Goal: Task Accomplishment & Management: Use online tool/utility

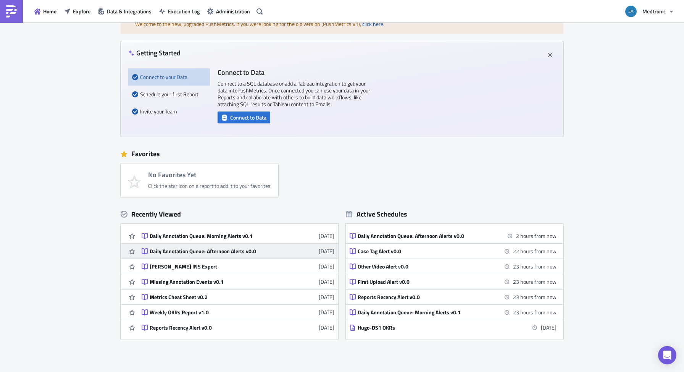
scroll to position [61, 0]
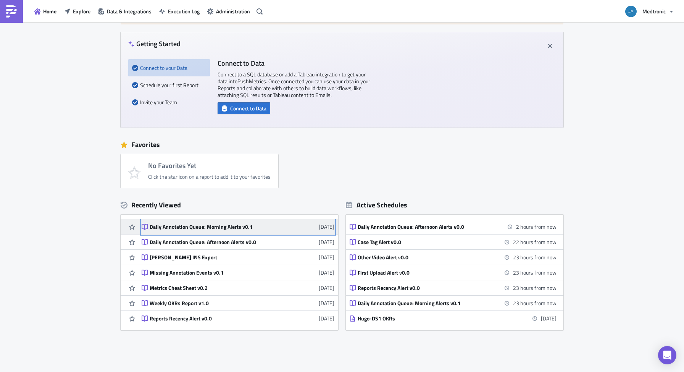
click at [222, 228] on div "Daily Annotation Queue: Morning Alerts v0.1" at bounding box center [217, 226] width 134 height 7
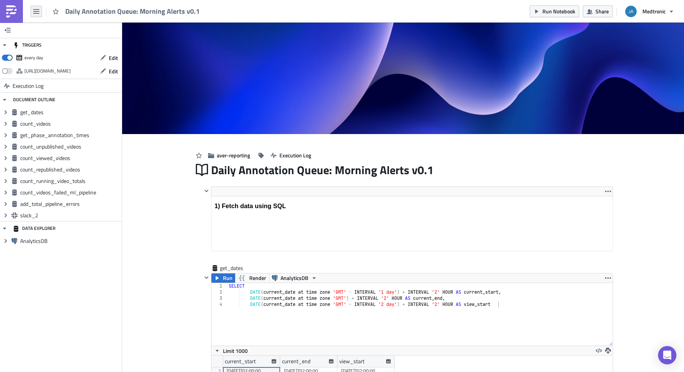
click at [38, 13] on icon "button" at bounding box center [36, 11] width 6 height 5
click at [4, 27] on button "button" at bounding box center [7, 29] width 11 height 11
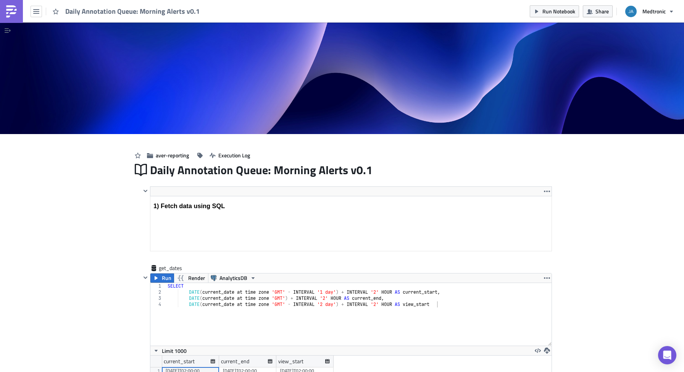
click at [4, 27] on button "button" at bounding box center [7, 30] width 11 height 11
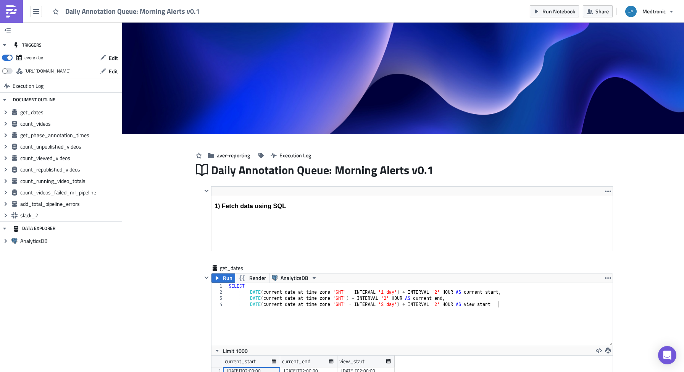
click at [13, 9] on img at bounding box center [11, 11] width 12 height 12
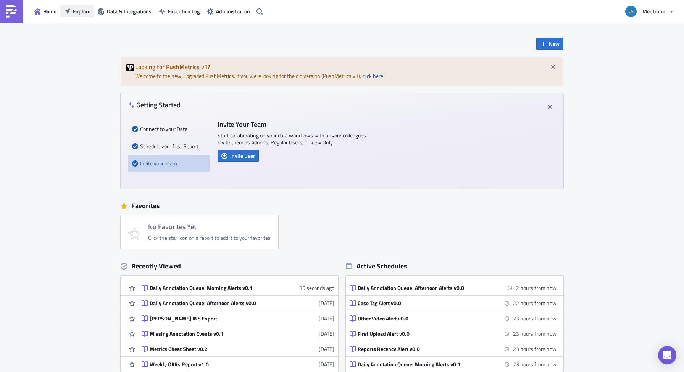
click at [83, 12] on span "Explore" at bounding box center [82, 11] width 18 height 8
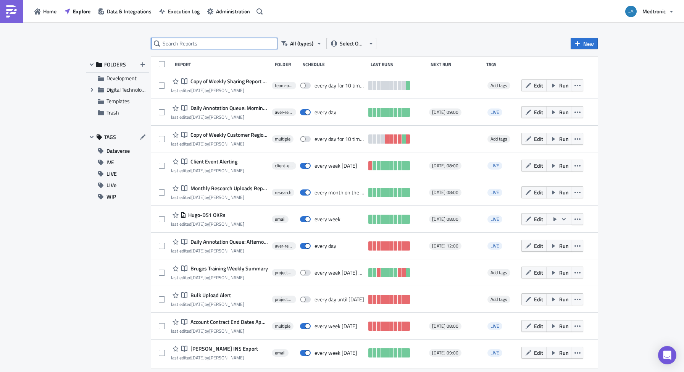
click at [229, 46] on input "text" at bounding box center [214, 43] width 126 height 11
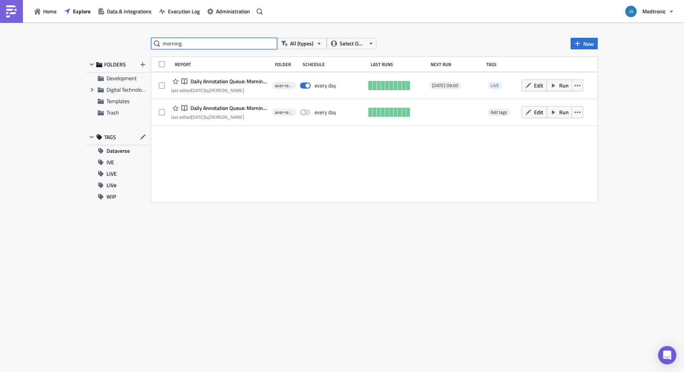
type input "morning"
click at [228, 160] on div "Report Folder Schedule Last Runs Next Run Tags Notebook Daily Annotation Queue:…" at bounding box center [374, 129] width 447 height 145
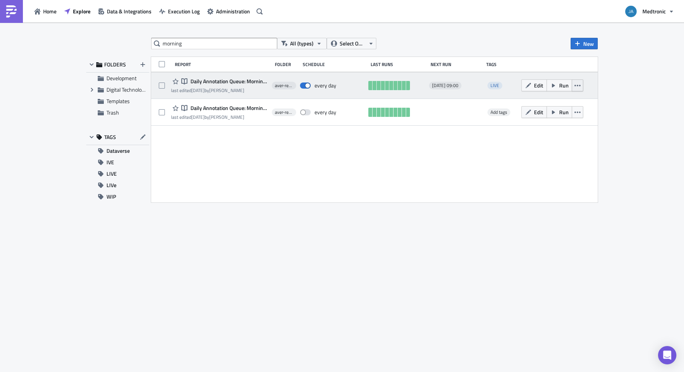
click at [580, 87] on icon "button" at bounding box center [578, 85] width 6 height 6
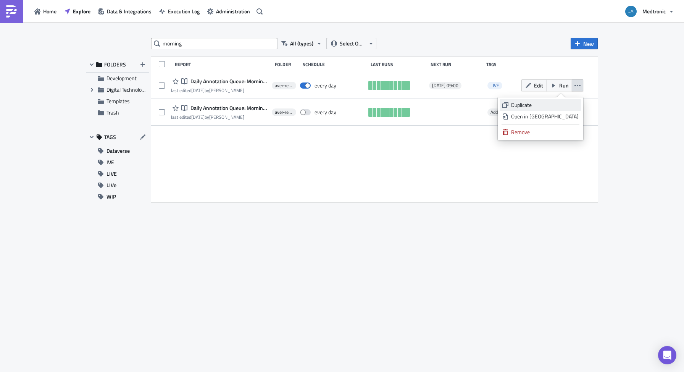
click at [569, 101] on div "Duplicate" at bounding box center [545, 105] width 68 height 8
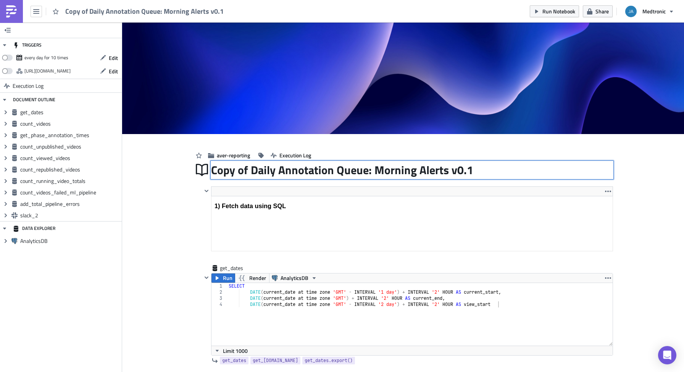
click at [223, 177] on div "Copy of Daily Annotation Queue: Morning Alerts v0.1 Copy of Daily Annotation Qu…" at bounding box center [412, 170] width 402 height 18
click at [249, 174] on input "Copy of Daily Annotation Queue: Morning Alerts v0.1" at bounding box center [342, 170] width 262 height 15
drag, startPoint x: 245, startPoint y: 171, endPoint x: 207, endPoint y: 168, distance: 38.0
click at [207, 168] on div "Copy of Daily Annotation Queue: Morning Alerts v0.1 Copy of Daily Annotation Qu…" at bounding box center [403, 170] width 420 height 18
type input "AverOpsAnnDetails Daily Annotation Queue: Morning Alerts v0.1"
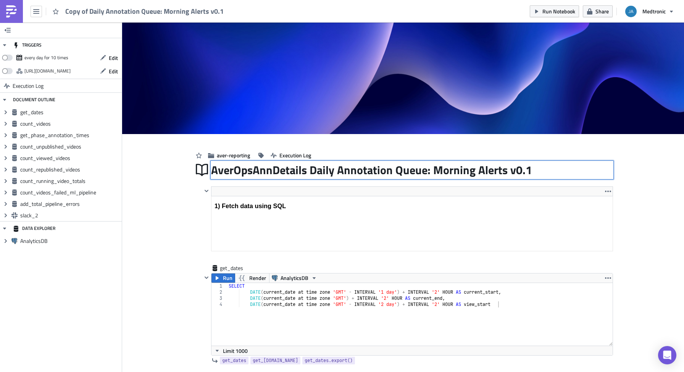
click at [536, 175] on div "AverOpsAnnDetails Daily Annotation Queue: Morning Alerts v0.1 AverOpsAnnDetails…" at bounding box center [412, 170] width 402 height 18
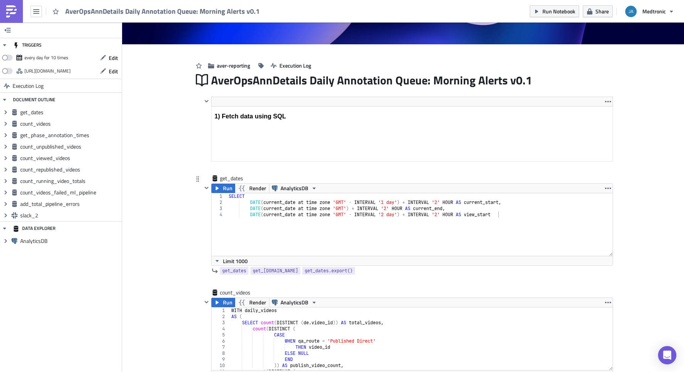
scroll to position [92, 0]
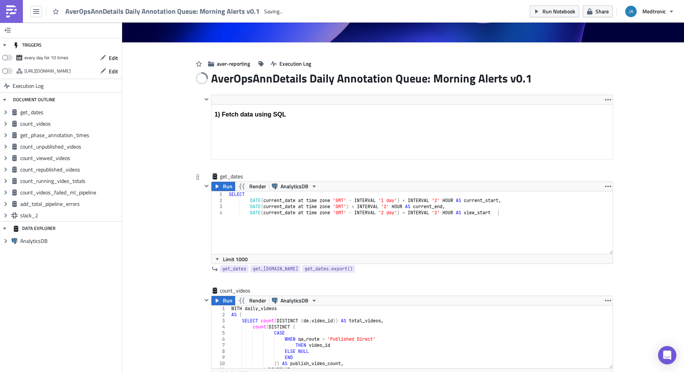
type textarea "DATE(current_date at time zone 'GMT' - INTERVAL '2 day') + INTERVAL '2' HOUR AS…"
click at [508, 224] on div "SELECT DATE ( current_date at time zone 'GMT' - INTERVAL '1 day' ) + INTERVAL '…" at bounding box center [420, 228] width 386 height 75
click at [523, 78] on div "AverOpsAnnDetails Daily Annotation Queue: Morning Alerts v0.1" at bounding box center [412, 78] width 402 height 18
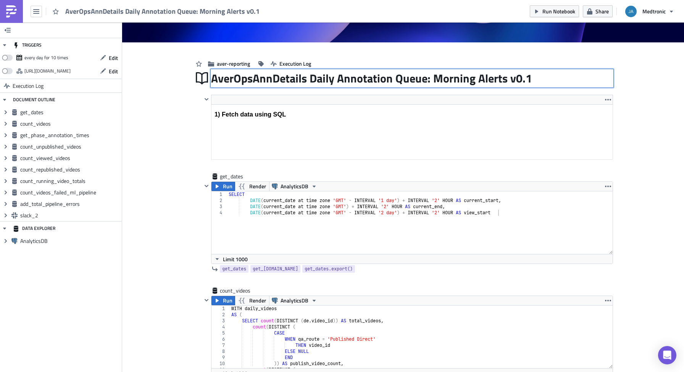
drag, startPoint x: 513, startPoint y: 77, endPoint x: 544, endPoint y: 78, distance: 30.6
click at [544, 78] on div "AverOpsAnnDetails Daily Annotation Queue: Morning Alerts v0.1 AverOpsAnnDetails…" at bounding box center [412, 78] width 402 height 18
type input "AverOpsAnnDetails Daily Annotation Queue: Morning Alerts v1"
click at [526, 78] on div "AverOpsAnnDetails Daily Annotation Queue: Morning Alerts v1 AverOpsAnnDetails D…" at bounding box center [412, 78] width 402 height 18
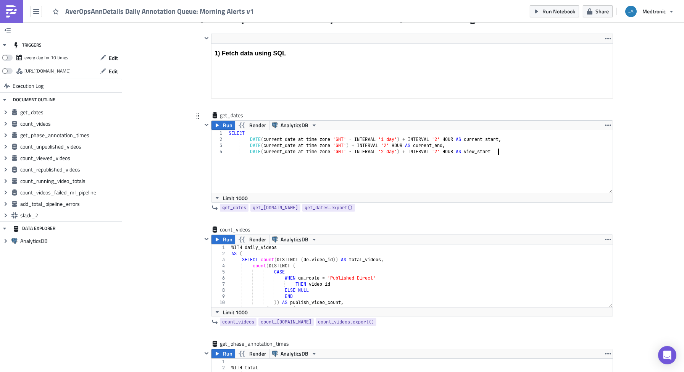
click at [455, 169] on div "SELECT DATE ( current_date at time zone 'GMT' - INTERVAL '1 day' ) + INTERVAL '…" at bounding box center [420, 167] width 386 height 75
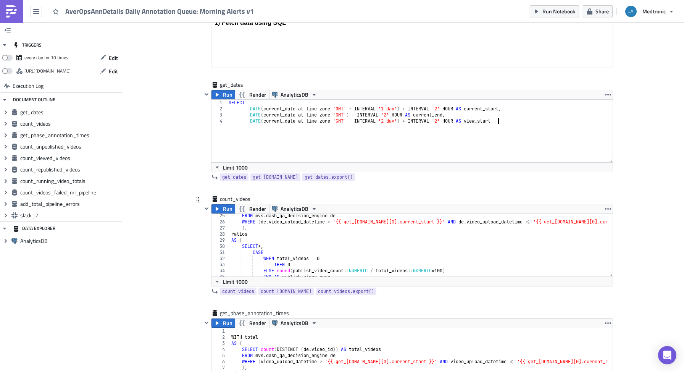
scroll to position [102, 0]
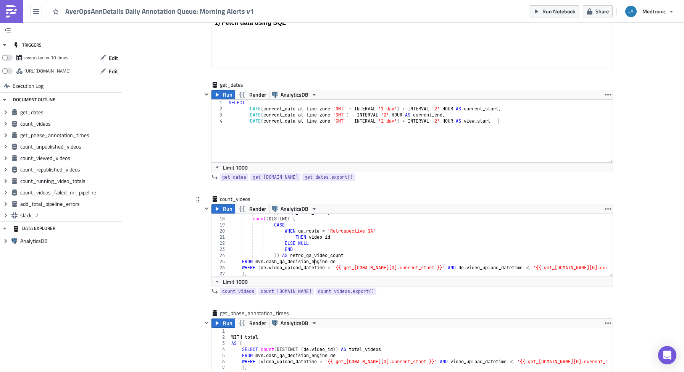
click at [310, 263] on div ")) AS qa_video_count , count ( DISTINCT ( CASE WHEN qa_route = 'Retrospective Q…" at bounding box center [435, 244] width 410 height 69
click at [310, 262] on div ")) AS qa_video_count , count ( DISTINCT ( CASE WHEN qa_route = 'Retrospective Q…" at bounding box center [435, 244] width 410 height 69
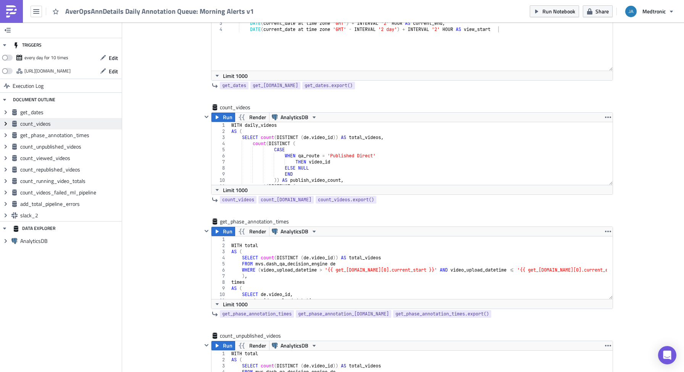
scroll to position [244, 0]
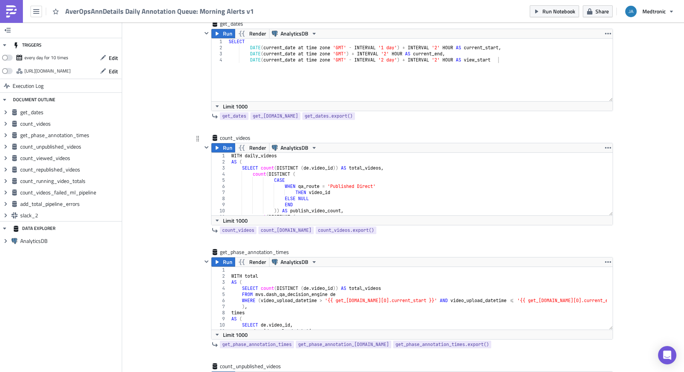
click at [342, 181] on div "WITH daily_videos AS ( SELECT count ( DISTINCT ( de . video_id )) AS total_vide…" at bounding box center [435, 187] width 410 height 69
type textarea "retro_qa_video_perc FROM ratios"
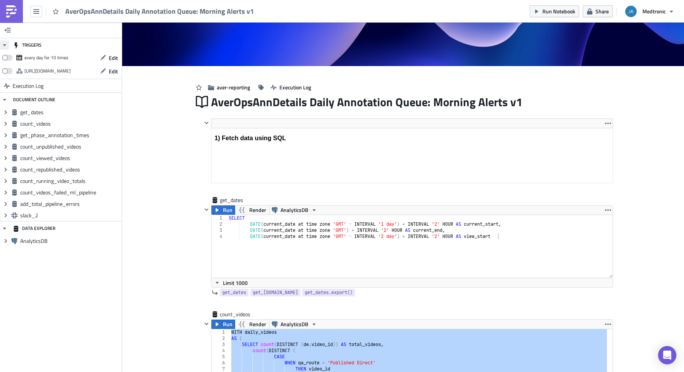
scroll to position [92, 0]
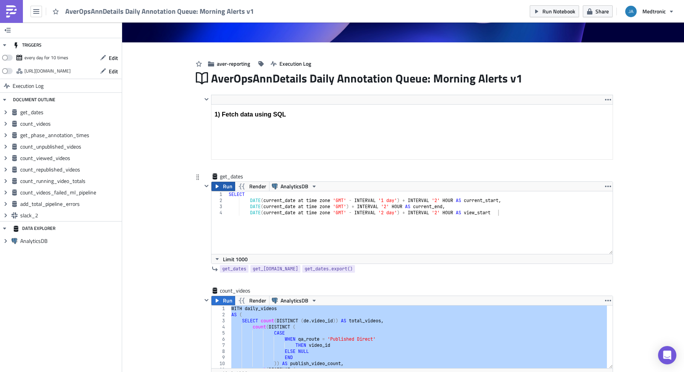
click at [220, 187] on button "Run" at bounding box center [224, 186] width 24 height 9
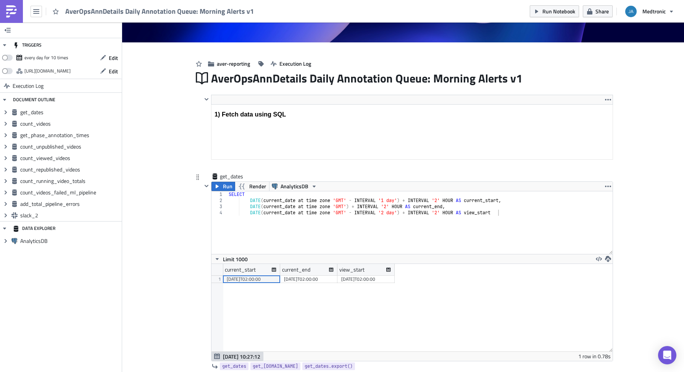
scroll to position [87, 401]
click at [418, 216] on div "SELECT DATE ( current_date at time zone 'GMT' - INTERVAL '1 day' ) + INTERVAL '…" at bounding box center [420, 228] width 386 height 75
drag, startPoint x: 457, startPoint y: 200, endPoint x: 248, endPoint y: 200, distance: 208.5
click at [248, 200] on div "SELECT DATE ( current_date at time zone 'GMT' - INTERVAL '1 day' ) + INTERVAL '…" at bounding box center [420, 228] width 386 height 75
click at [427, 210] on div "SELECT DATE ( current_date at time zone 'GMT' - INTERVAL '1 day' ) + INTERVAL '…" at bounding box center [420, 228] width 386 height 75
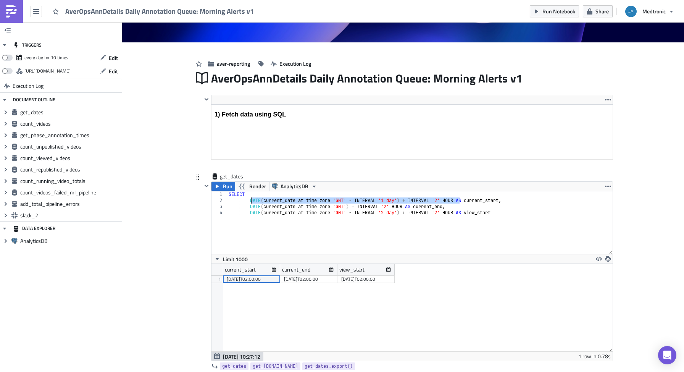
type textarea "DATE(current_date at time zone 'GMT') + INTERVAL '2' HOUR AS current_end,"
drag, startPoint x: 405, startPoint y: 206, endPoint x: 248, endPoint y: 208, distance: 157.7
click at [248, 208] on div "SELECT DATE ( current_date at time zone 'GMT' - INTERVAL '1 day' ) + INTERVAL '…" at bounding box center [420, 228] width 386 height 75
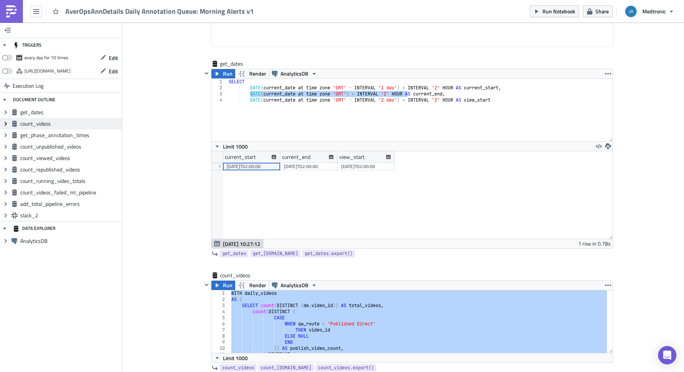
scroll to position [275, 0]
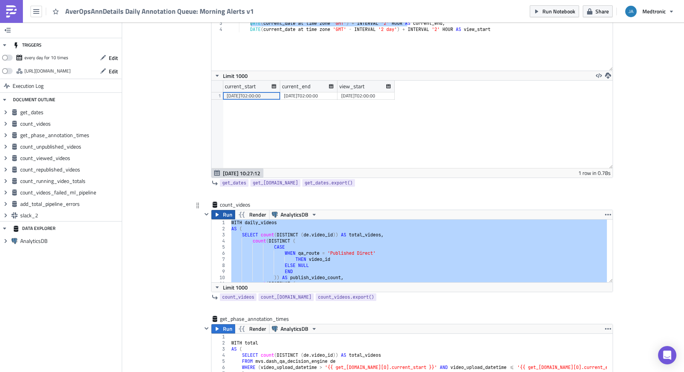
click at [223, 215] on span "Run" at bounding box center [228, 214] width 10 height 9
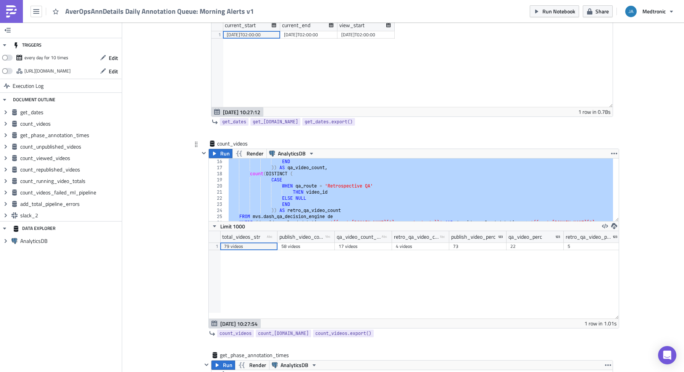
scroll to position [137, 0]
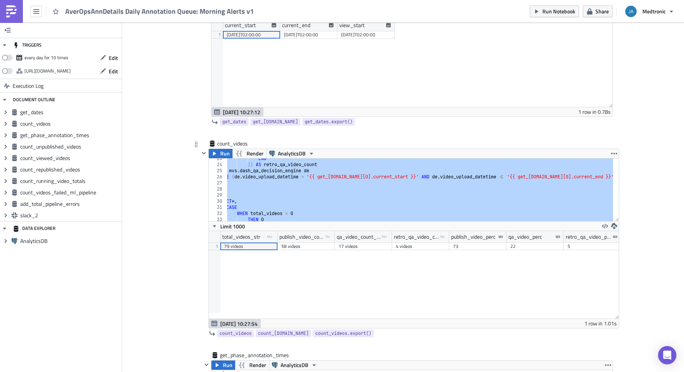
click at [452, 191] on div "END )) AS retro_qa_video_count FROM mvs . dash_qa_decision_engine de WHERE ( de…" at bounding box center [409, 189] width 410 height 69
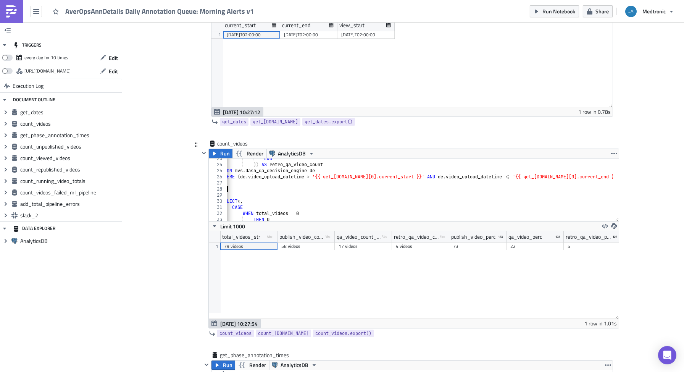
click at [332, 181] on div "END )) AS retro_qa_video_count FROM mvs . dash_qa_decision_engine de WHERE ( de…" at bounding box center [414, 189] width 410 height 69
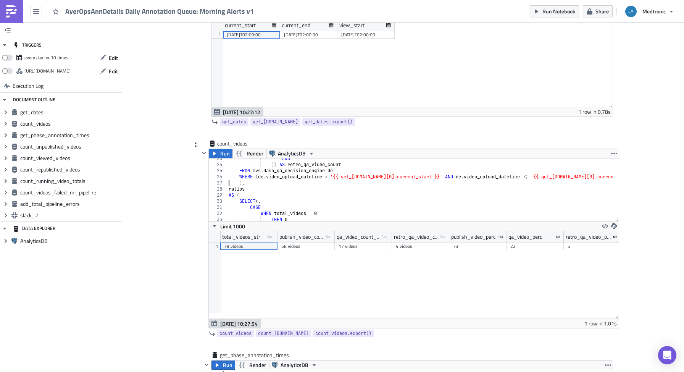
type textarea "retro_qa_video_perc FROM ratios"
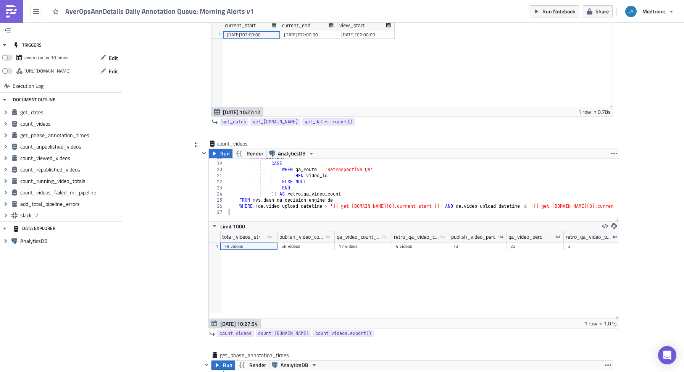
scroll to position [108, 0]
type textarea "WITH daily_videos AS ("
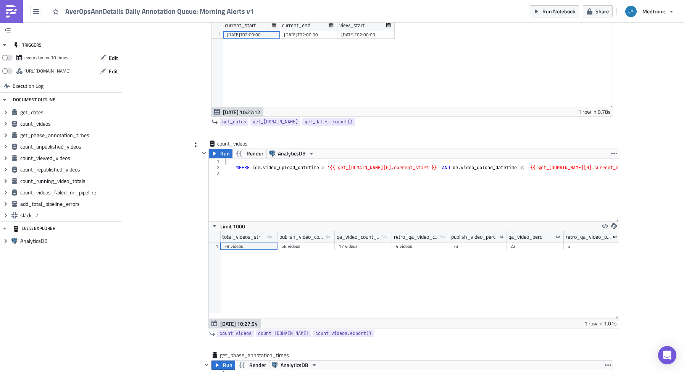
type textarea "WHERE ([DOMAIN_NAME]_upload_datetime > '{{ get_[DOMAIN_NAME][0].current_start }…"
paste textarea "FROM daily_videos"
type textarea "FROM daily_videos"
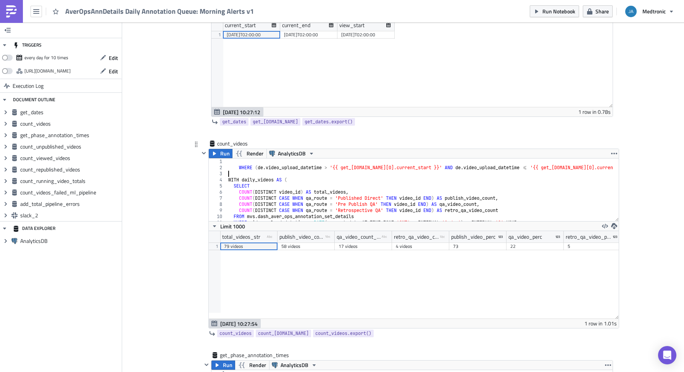
click at [325, 176] on div "WHERE ( de . video_upload_datetime > '{{ get_[DOMAIN_NAME][0].current_start }}'…" at bounding box center [432, 192] width 410 height 69
drag, startPoint x: 437, startPoint y: 168, endPoint x: 331, endPoint y: 167, distance: 105.8
click at [331, 167] on div "WHERE ( de . video_upload_datetime > '{{ get_[DOMAIN_NAME][0].current_start }}'…" at bounding box center [432, 192] width 410 height 69
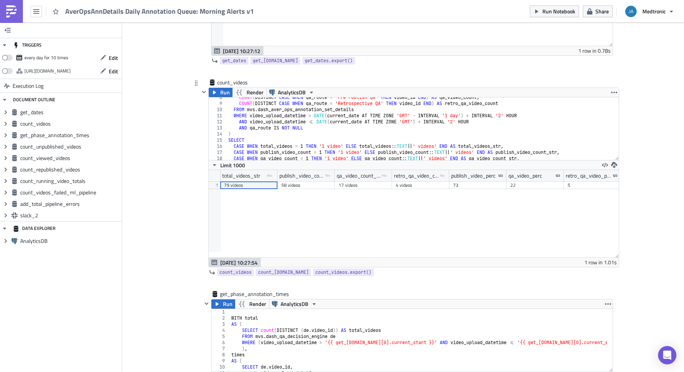
scroll to position [46, 0]
drag, startPoint x: 523, startPoint y: 116, endPoint x: 314, endPoint y: 113, distance: 208.9
click at [314, 113] on div "COUNT ( DISTINCT CASE WHEN qa_route = 'Pre Publish QA' THEN video_id END ) AS q…" at bounding box center [432, 128] width 410 height 69
paste textarea "'{{ get_[DOMAIN_NAME][0].current_start }}'"
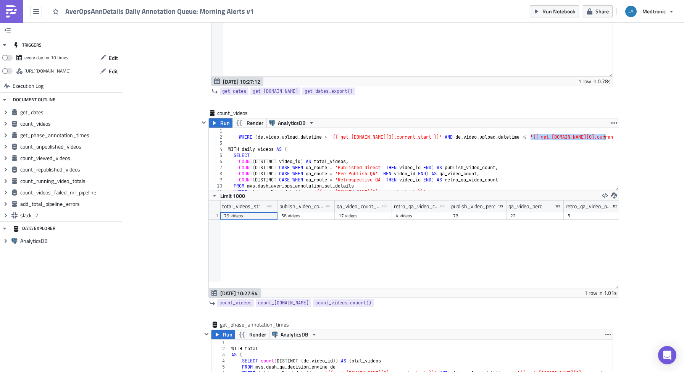
scroll to position [0, 23]
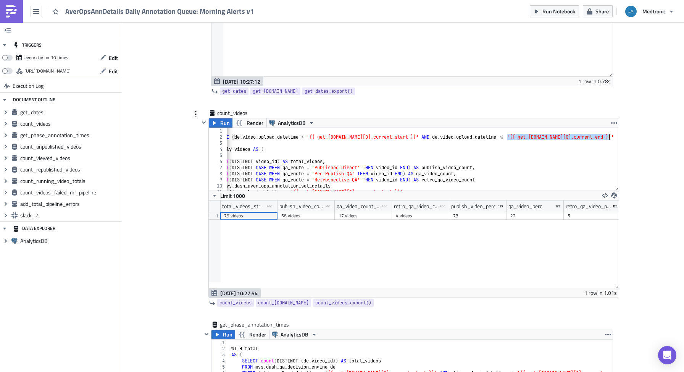
drag, startPoint x: 529, startPoint y: 136, endPoint x: 606, endPoint y: 136, distance: 77.5
click at [606, 136] on div "WHERE ( de . video_upload_datetime > '{{ get_[DOMAIN_NAME][0].current_start }}'…" at bounding box center [409, 162] width 410 height 69
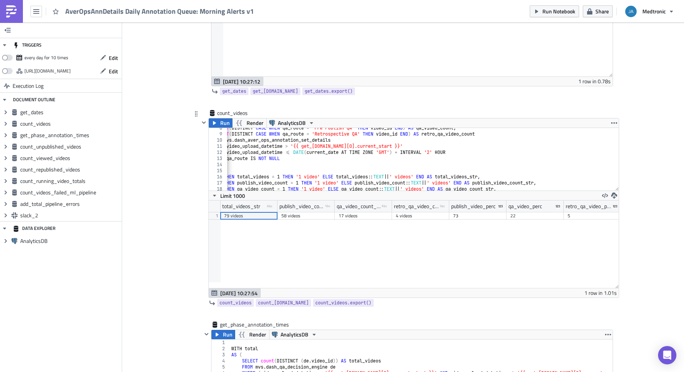
scroll to position [46, 0]
drag, startPoint x: 454, startPoint y: 153, endPoint x: 292, endPoint y: 150, distance: 161.9
click at [292, 150] on div "COUNT ( DISTINCT CASE WHEN qa_route = 'Pre Publish QA' THEN video_id END ) AS q…" at bounding box center [409, 159] width 410 height 69
paste textarea "'{{ get_[DOMAIN_NAME][0].current_end }}'"
type textarea "AND video_upload_datetime <= '{{ get_[DOMAIN_NAME][0].current_end }}'"
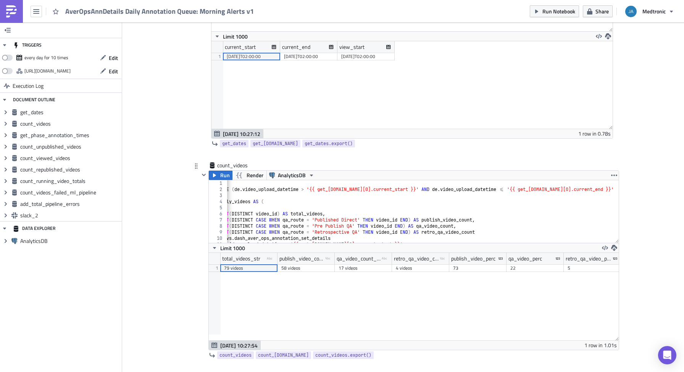
scroll to position [305, 0]
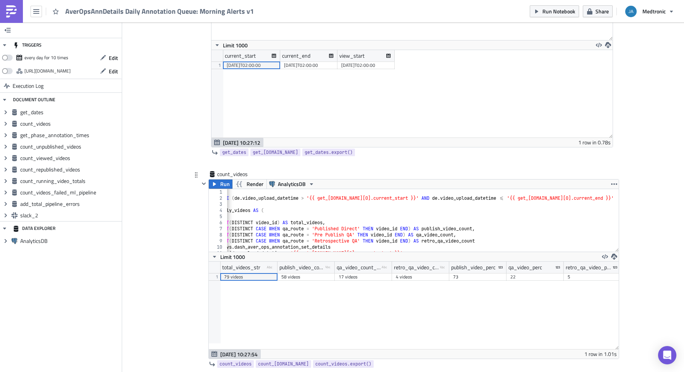
click at [462, 203] on div "WHERE ( de . video_upload_datetime > '{{ get_[DOMAIN_NAME][0].current_start }}'…" at bounding box center [409, 223] width 410 height 69
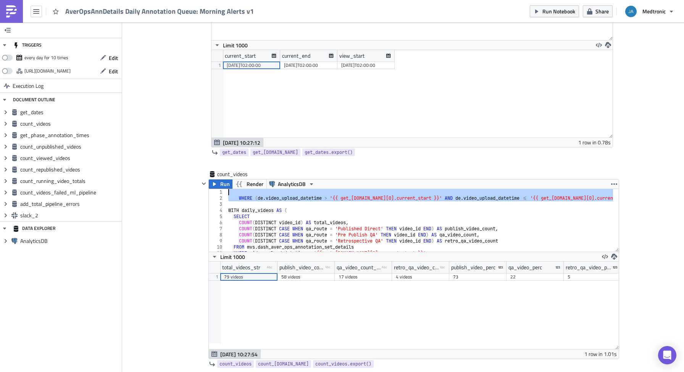
drag, startPoint x: 252, startPoint y: 202, endPoint x: 187, endPoint y: 187, distance: 66.2
type textarea "WHERE ([DOMAIN_NAME]_upload_datetime > '{{ get_[DOMAIN_NAME][0].current_start }…"
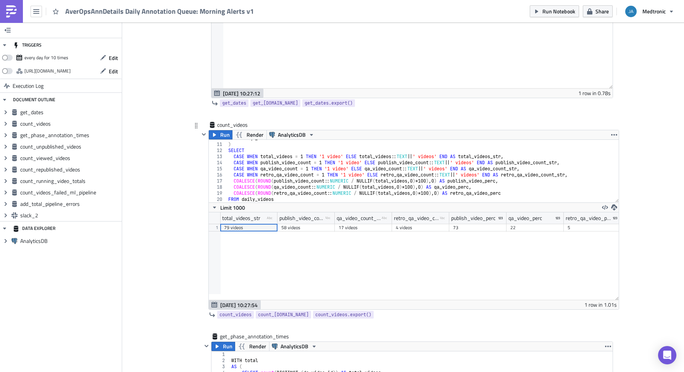
scroll to position [367, 0]
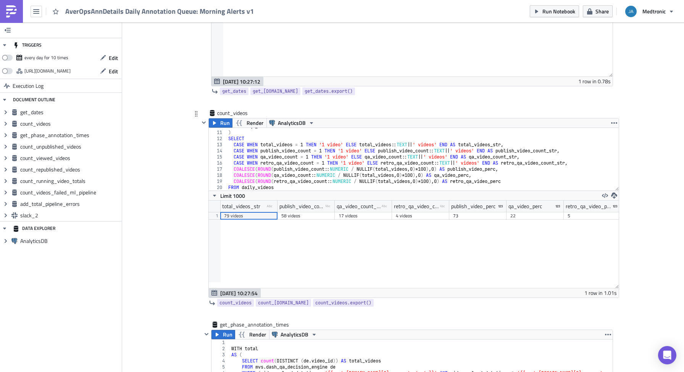
click at [308, 190] on div "AND qa_route IS NOT NULL ) SELECT CASE WHEN total_videos = 1 THEN '1 video' ELS…" at bounding box center [420, 160] width 386 height 75
type textarea "FROM daily_videos"
click at [223, 123] on span "Run" at bounding box center [225, 122] width 10 height 9
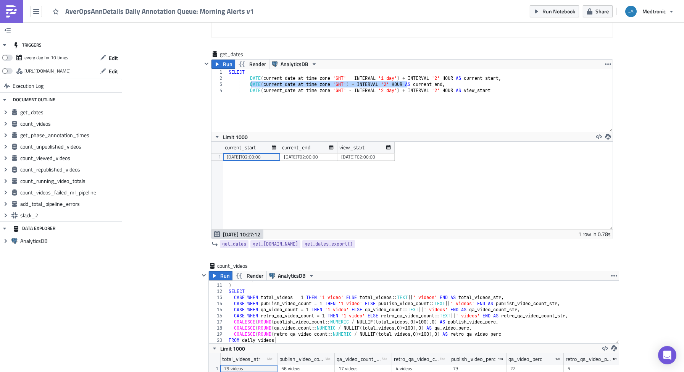
scroll to position [183, 0]
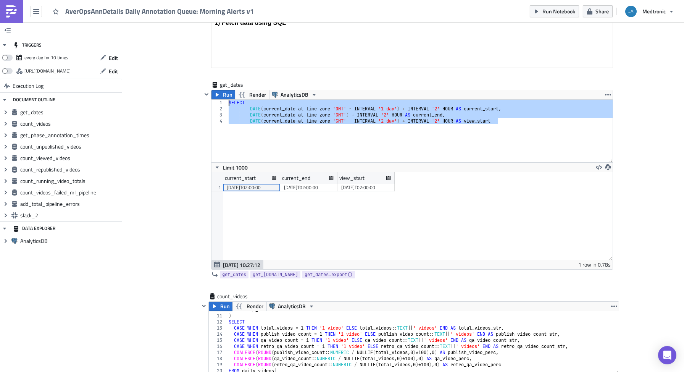
drag, startPoint x: 511, startPoint y: 123, endPoint x: 173, endPoint y: 100, distance: 338.7
type textarea "SELECT DATE(current_date at time zone 'GMT' - INTERVAL '1 day') + INTERVAL '2' …"
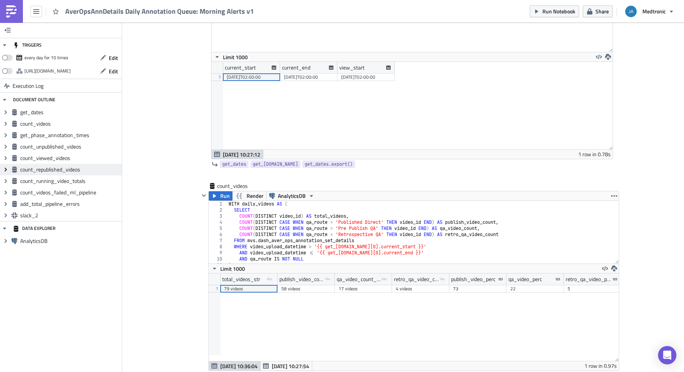
scroll to position [275, 0]
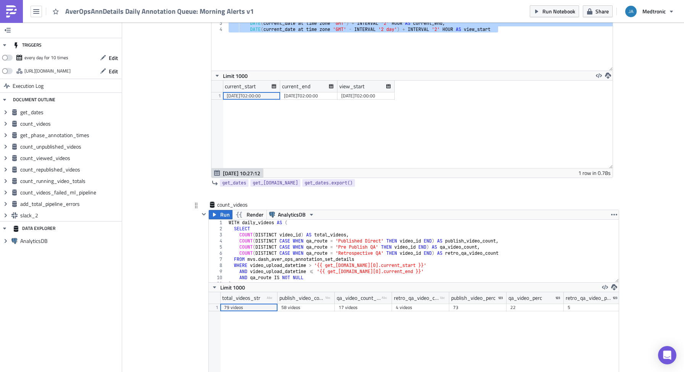
click at [302, 243] on div "WITH daily_videos AS ( SELECT COUNT ( DISTINCT video_id ) AS total_videos , COU…" at bounding box center [420, 257] width 386 height 75
type textarea "COALESCE(ROUND(retro_qa_video_count::NUMERIC / NULLIF(total_videos,0) * 100), 0…"
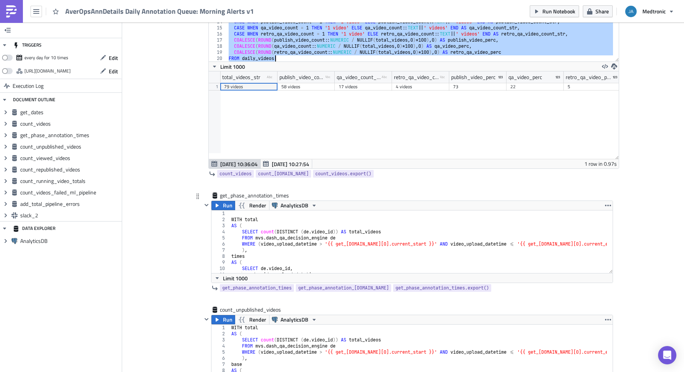
scroll to position [489, 0]
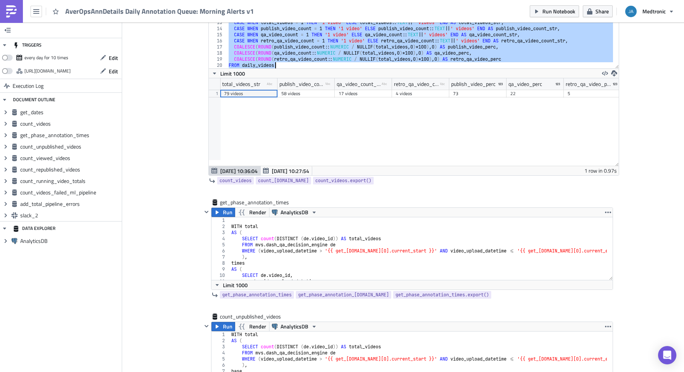
click at [309, 255] on div "WITH total AS ( SELECT count ( DISTINCT ( de . video_id )) AS total_videos FROM…" at bounding box center [435, 251] width 410 height 69
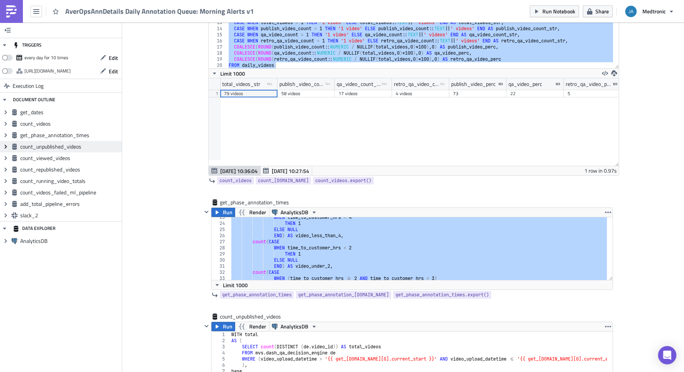
scroll to position [137, 0]
click at [319, 249] on div "WHEN time_to_customer_hrs < 4 THEN 1 ELSE NULL END ) AS video_less_than_4 , cou…" at bounding box center [435, 248] width 410 height 69
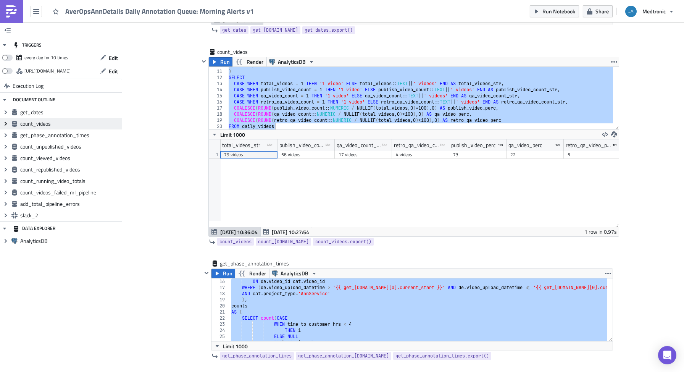
scroll to position [46, 0]
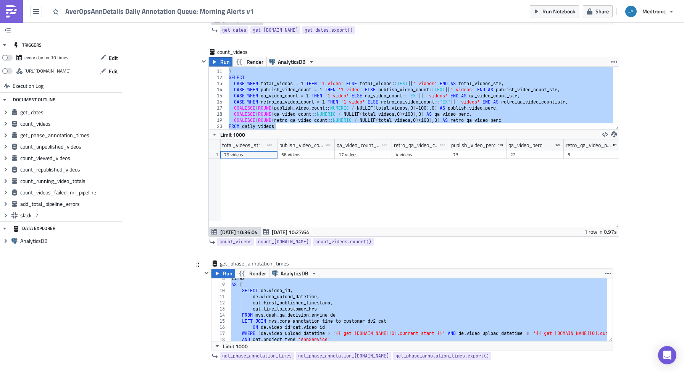
click at [316, 316] on div "times AS ( SELECT de . video_id , de . video_upload_datetime , cat . first_publ…" at bounding box center [435, 309] width 410 height 69
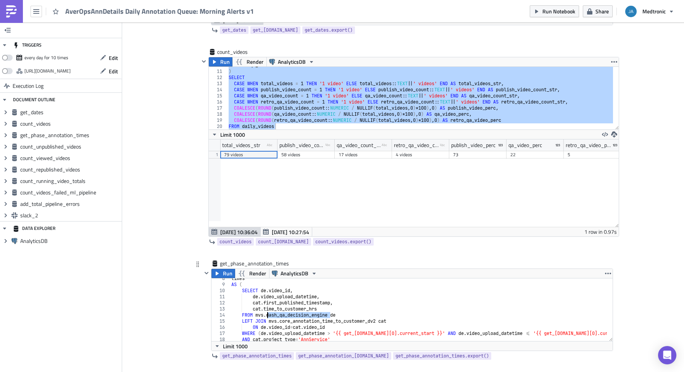
drag, startPoint x: 327, startPoint y: 314, endPoint x: 265, endPoint y: 313, distance: 61.5
click at [265, 313] on div "times AS ( SELECT de . video_id , de . video_upload_datetime , cat . first_publ…" at bounding box center [435, 309] width 410 height 69
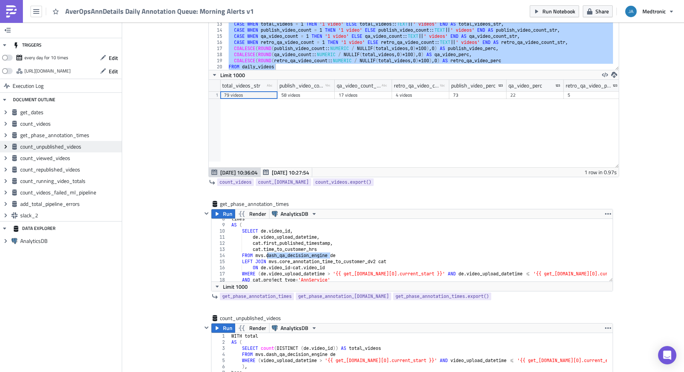
scroll to position [137, 0]
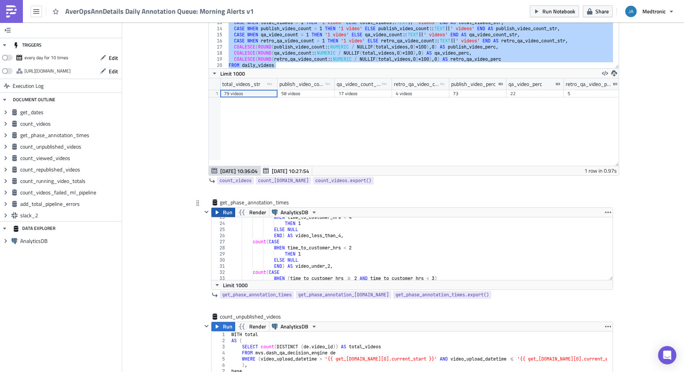
click at [219, 215] on button "Run" at bounding box center [224, 212] width 24 height 9
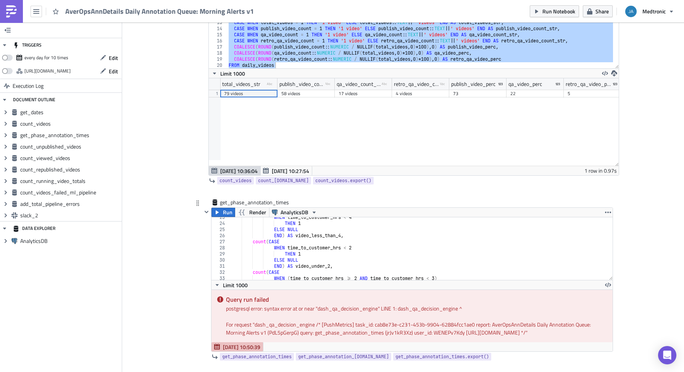
scroll to position [0, 0]
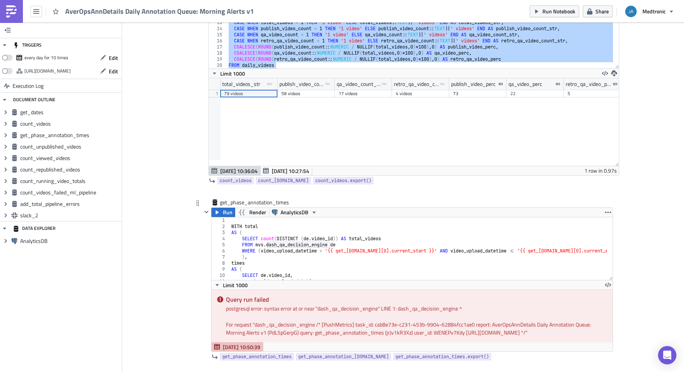
click at [423, 249] on div "WITH total AS ( SELECT count ( DISTINCT ( de . video_id )) AS total_videos FROM…" at bounding box center [435, 251] width 410 height 69
click at [415, 244] on div "WITH total AS ( SELECT count ( DISTINCT ( de . video_id )) AS total_videos FROM…" at bounding box center [435, 251] width 410 height 69
click at [415, 241] on div "WITH total AS ( SELECT count ( DISTINCT ( de . video_id )) AS total_videos FROM…" at bounding box center [435, 251] width 410 height 69
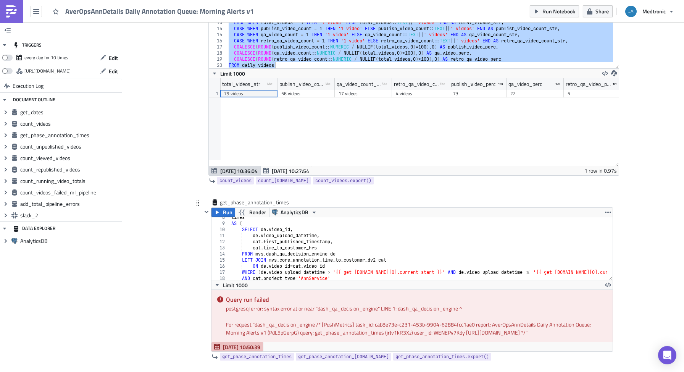
scroll to position [92, 0]
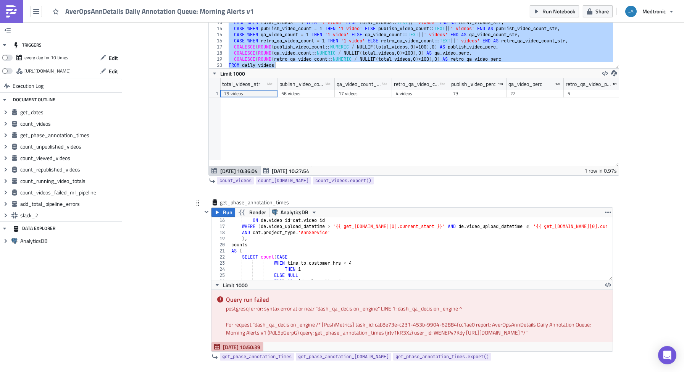
click at [415, 241] on div "ON de . video_id = cat . video_id WHERE ( de . video_upload_datetime > '{{ get_…" at bounding box center [435, 251] width 410 height 69
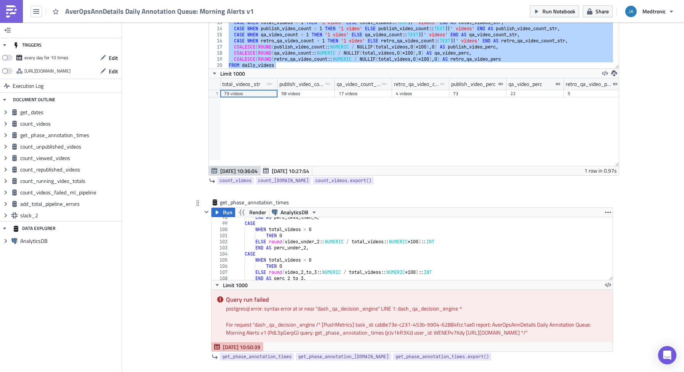
scroll to position [743, 0]
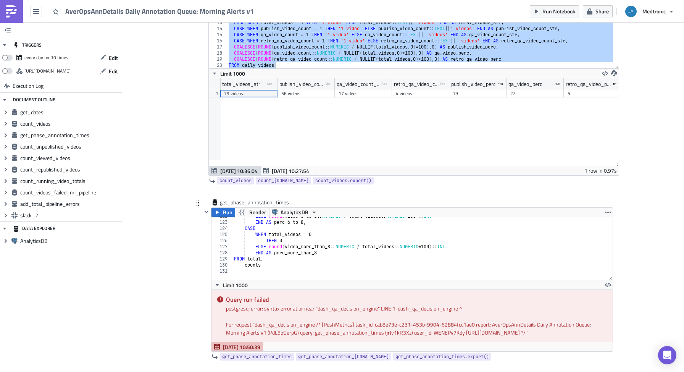
click at [416, 241] on div "ELSE round ( video_6_to_8 :: NUMERIC / total_videos :: NUMERIC * 100 ) :: INT E…" at bounding box center [438, 247] width 410 height 69
type textarea "THEN 0"
click at [351, 243] on div "ELSE round ( video_6_to_8 :: NUMERIC / total_videos :: NUMERIC * 100 ) :: INT E…" at bounding box center [438, 247] width 410 height 69
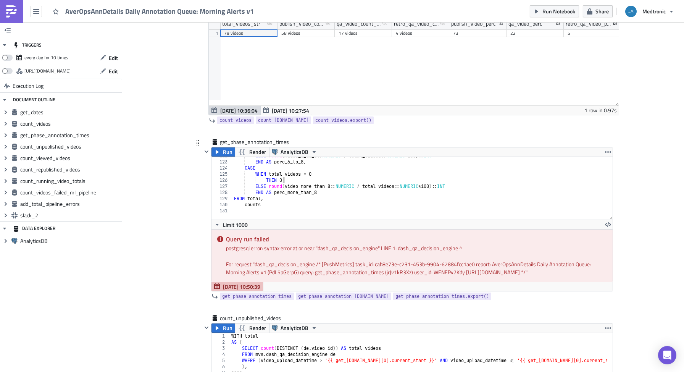
scroll to position [580, 0]
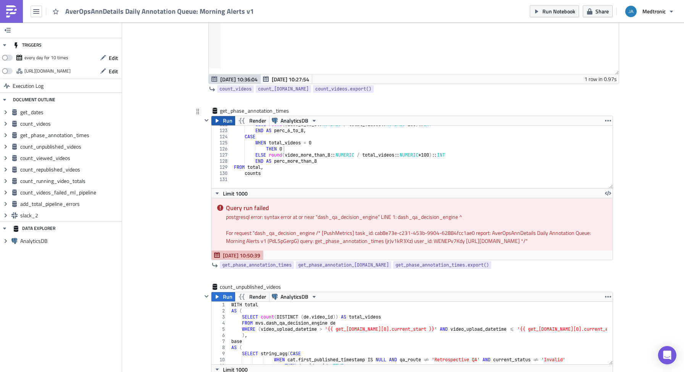
click at [218, 120] on button "Run" at bounding box center [224, 120] width 24 height 9
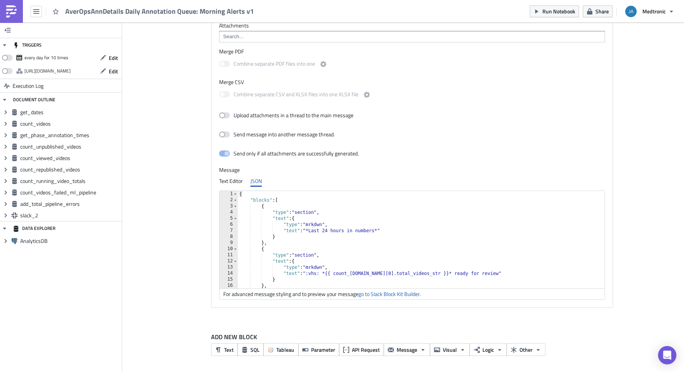
scroll to position [46, 0]
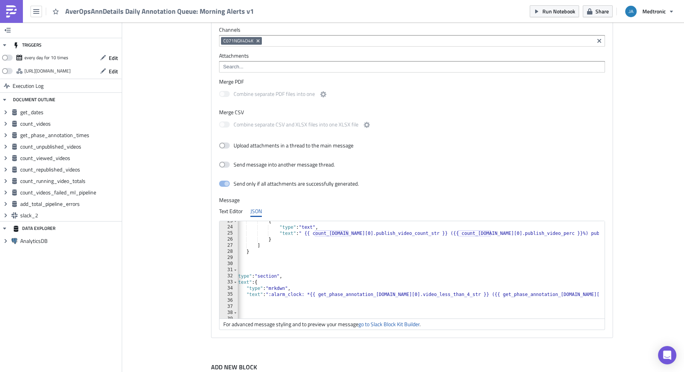
scroll to position [0, 21]
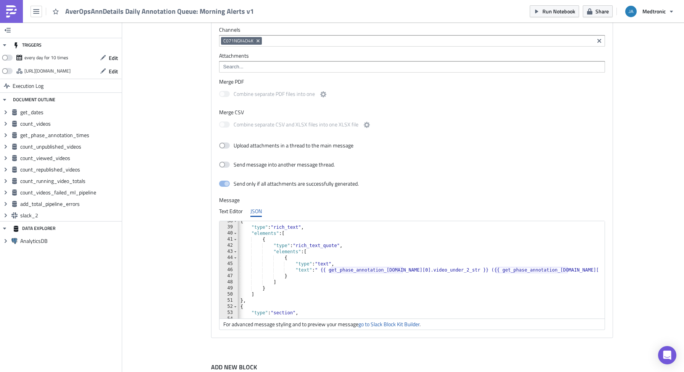
scroll to position [275, 0]
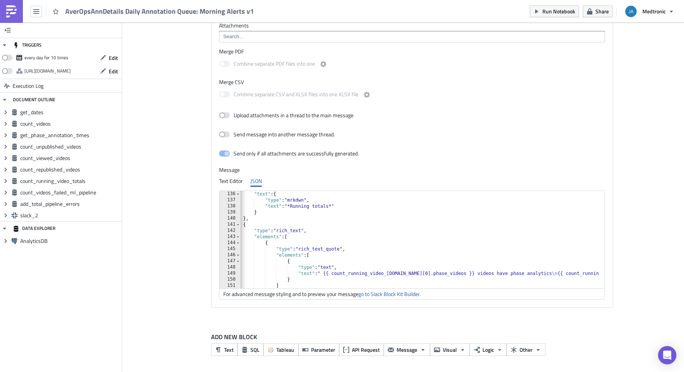
scroll to position [871, 0]
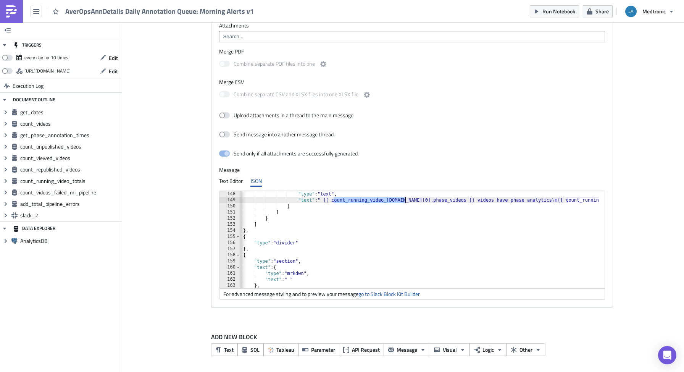
scroll to position [990, 0]
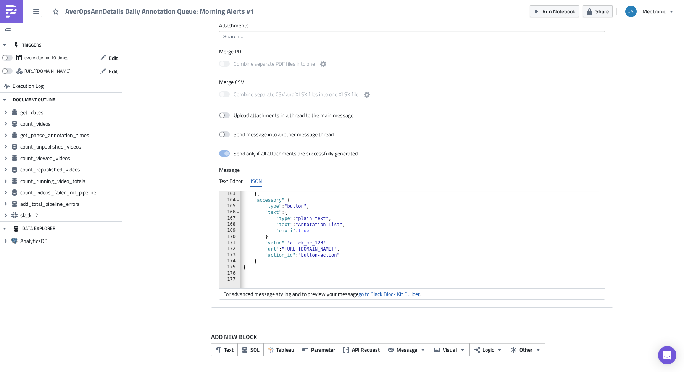
type textarea ""type": "plain_text","
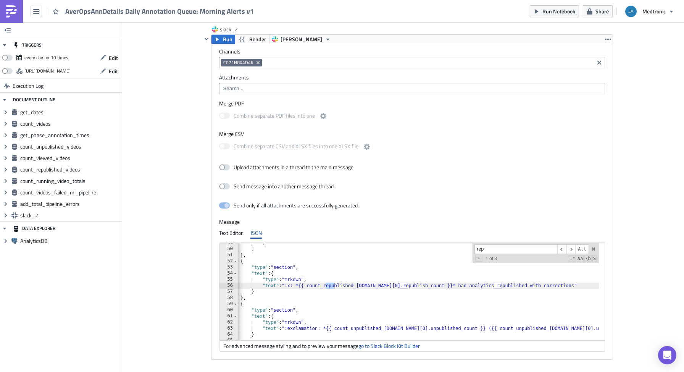
scroll to position [1844, 0]
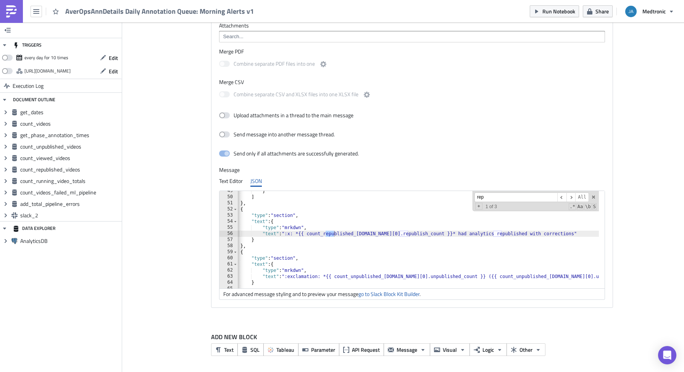
type input "rep"
type textarea ""type": "section","
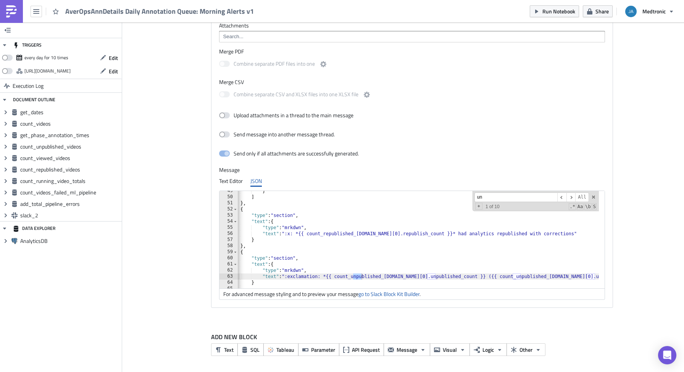
type input "u"
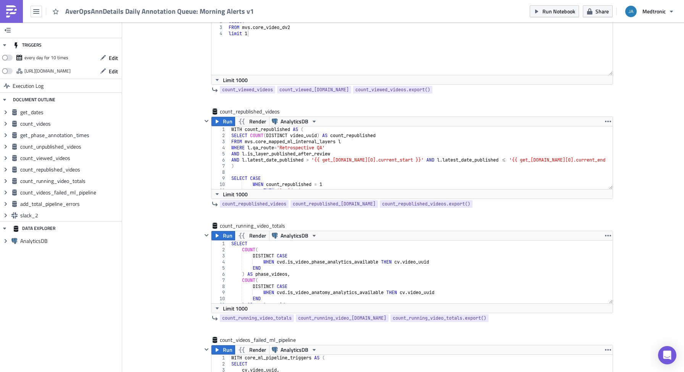
scroll to position [836, 0]
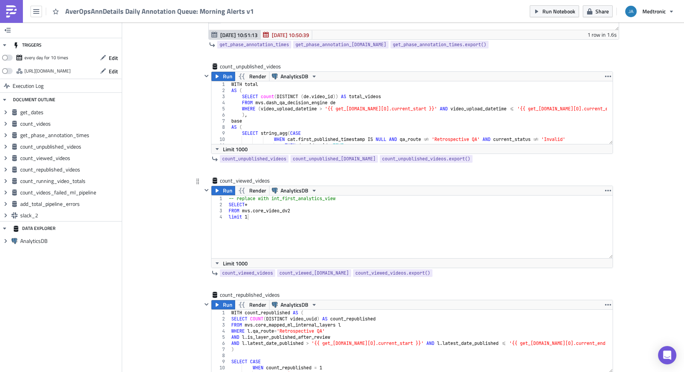
type input "view"
type textarea "limit 1"
click at [367, 218] on div "-- replace with int_first_analytics_view SELECT * FROM mvs . core_video_dv2 lim…" at bounding box center [420, 232] width 386 height 75
click at [204, 191] on icon "button" at bounding box center [207, 190] width 6 height 6
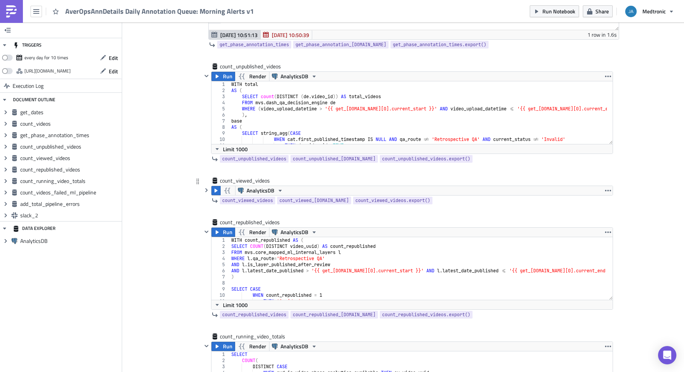
click at [195, 183] on icon at bounding box center [198, 181] width 6 height 6
drag, startPoint x: 194, startPoint y: 183, endPoint x: 616, endPoint y: 192, distance: 422.4
click at [661, 198] on div "Cover Image aver-reporting Execution Log AverOpsAnnDetails Daily Annotation Que…" at bounding box center [403, 247] width 562 height 2122
click at [609, 191] on button "button" at bounding box center [608, 190] width 9 height 9
click at [598, 233] on div "Remove" at bounding box center [610, 236] width 51 height 8
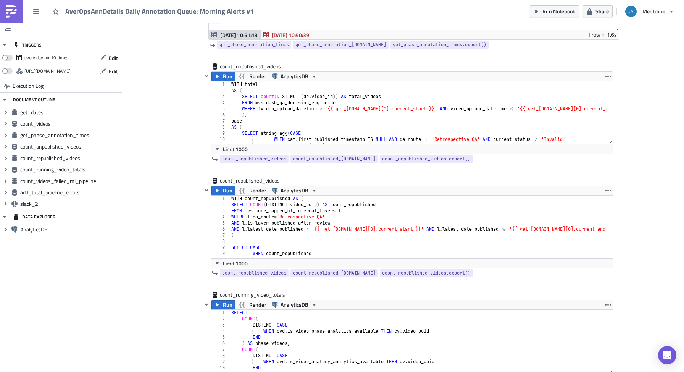
click at [643, 223] on div "Cover Image aver-reporting Execution Log AverOpsAnnDetails Daily Annotation Que…" at bounding box center [403, 226] width 562 height 2080
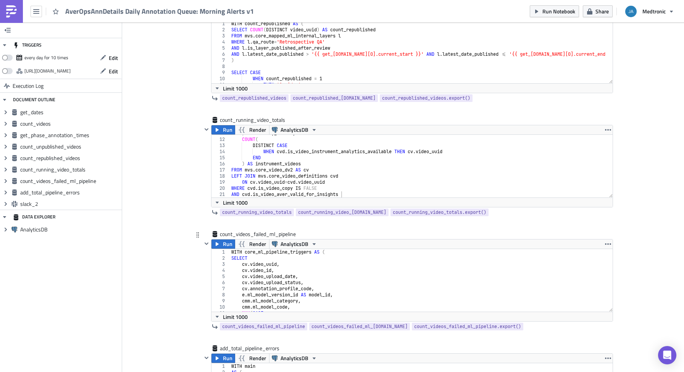
scroll to position [1019, 0]
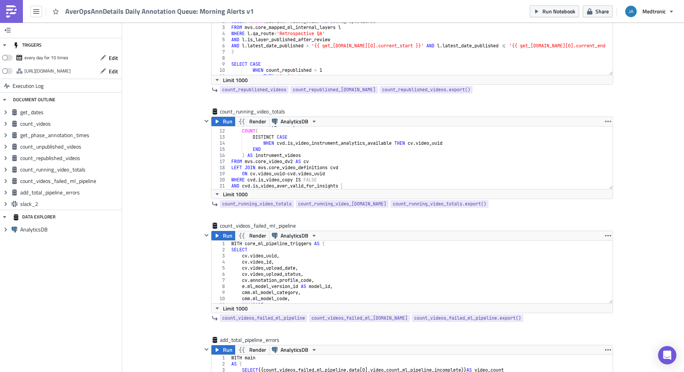
click at [645, 224] on div "Cover Image aver-reporting Execution Log AverOpsAnnDetails Daily Annotation Que…" at bounding box center [403, 43] width 562 height 2080
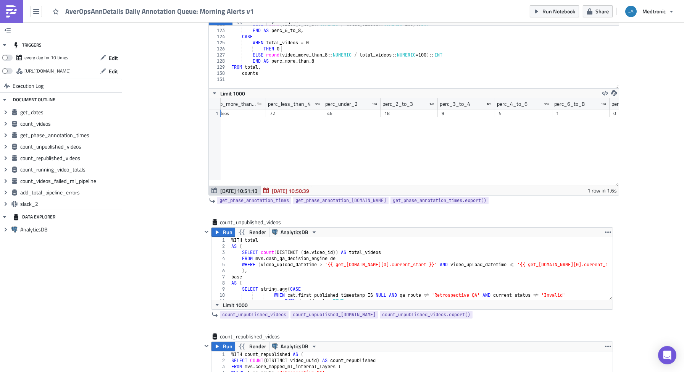
scroll to position [683, 0]
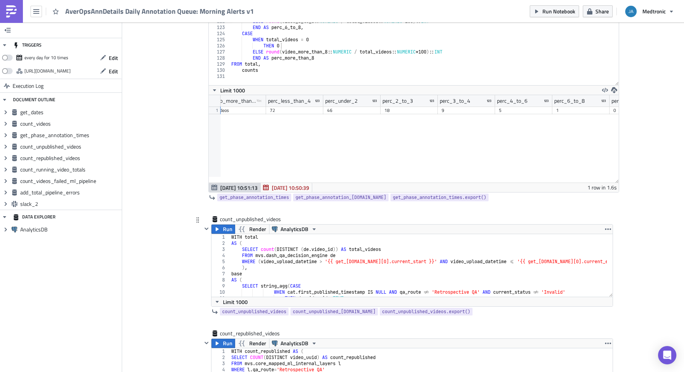
click at [302, 282] on div "WITH total AS ( SELECT count ( DISTINCT ( de . video_id )) AS total_videos FROM…" at bounding box center [435, 268] width 410 height 69
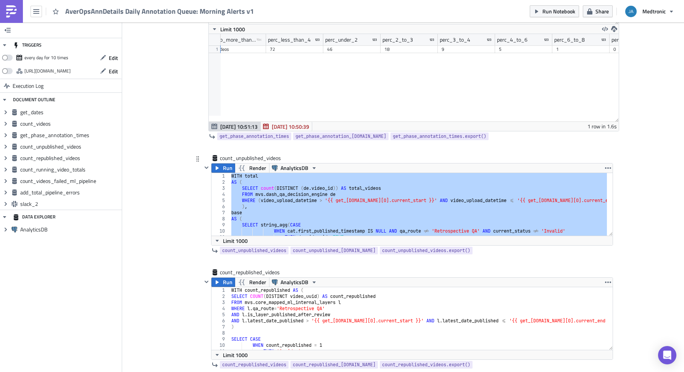
scroll to position [714, 0]
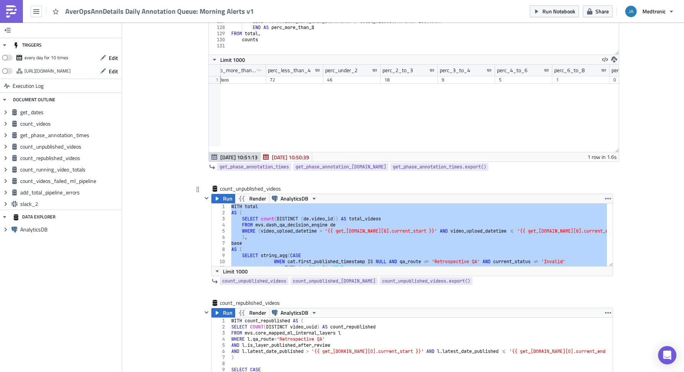
click at [373, 225] on div "WITH total AS ( SELECT count ( DISTINCT ( de . video_id )) AS total_videos FROM…" at bounding box center [435, 238] width 410 height 69
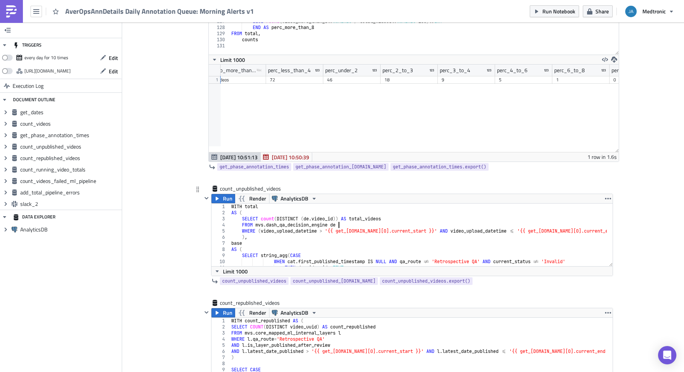
type textarea "FROM total, base"
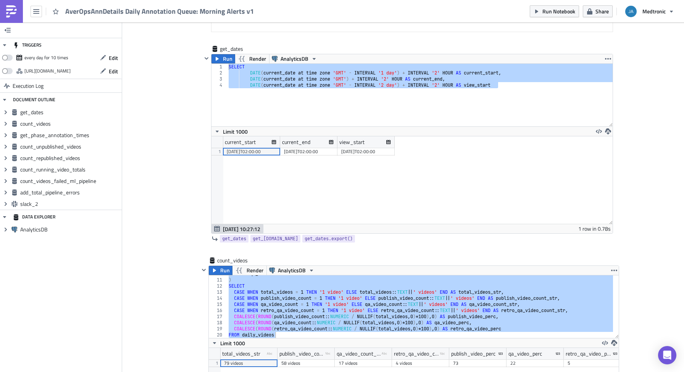
scroll to position [195, 0]
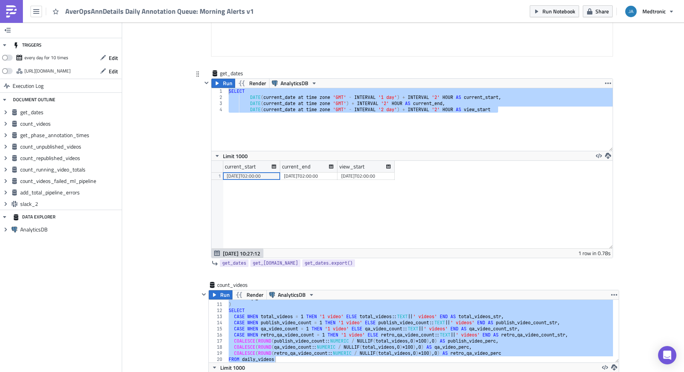
click at [503, 95] on div "SELECT DATE ( current_date at time zone 'GMT' - INTERVAL '1 day' ) + INTERVAL '…" at bounding box center [420, 125] width 386 height 75
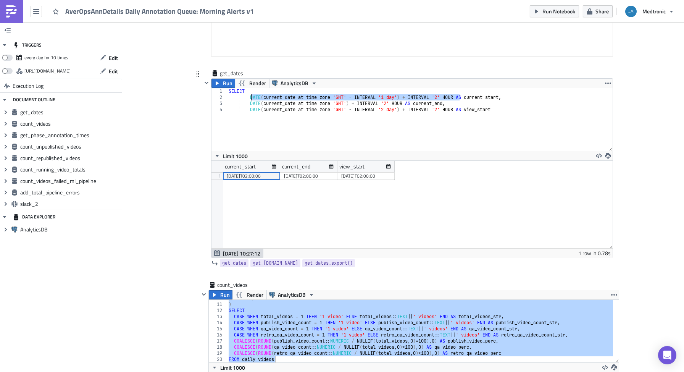
drag, startPoint x: 458, startPoint y: 96, endPoint x: 247, endPoint y: 97, distance: 210.8
click at [247, 97] on div "SELECT DATE ( current_date at time zone 'GMT' - INTERVAL '1 day' ) + INTERVAL '…" at bounding box center [420, 125] width 386 height 75
click at [447, 103] on div "SELECT DATE ( current_date at time zone 'GMT' - INTERVAL '1 day' ) + INTERVAL '…" at bounding box center [420, 125] width 386 height 75
type textarea "DATE(current_date at time zone 'GMT') + INTERVAL '2' HOUR AS current_end,"
drag, startPoint x: 404, startPoint y: 103, endPoint x: 248, endPoint y: 103, distance: 155.8
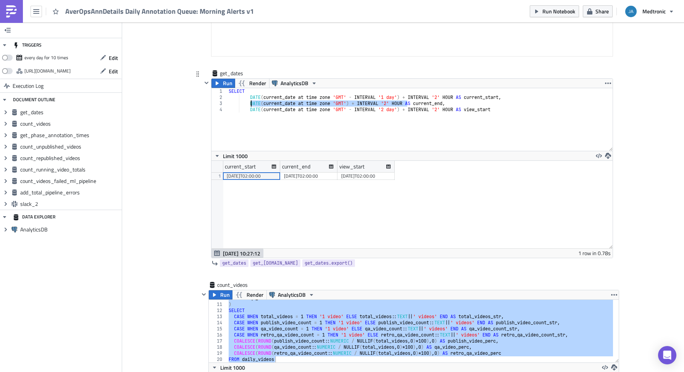
click at [248, 103] on div "SELECT DATE ( current_date at time zone 'GMT' - INTERVAL '1 day' ) + INTERVAL '…" at bounding box center [420, 125] width 386 height 75
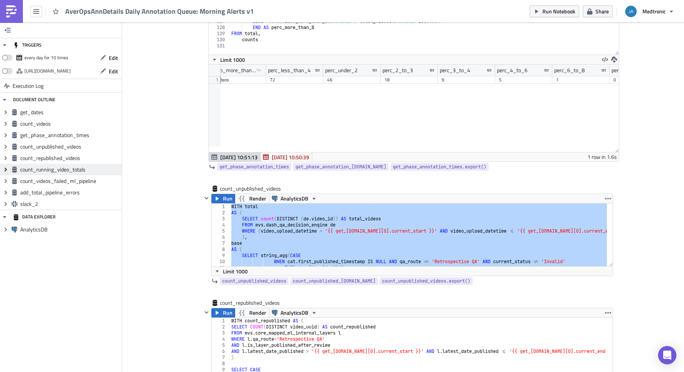
scroll to position [46, 0]
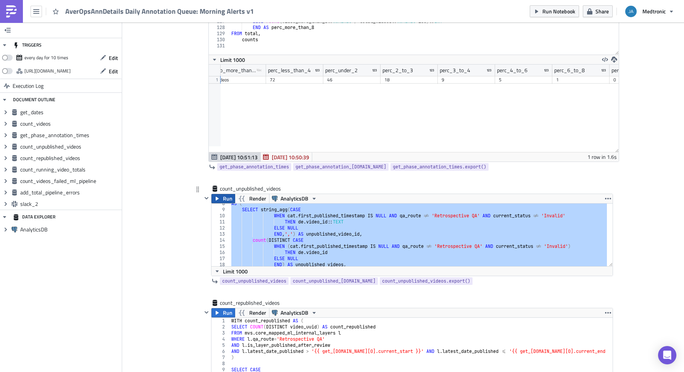
click at [218, 202] on button "Run" at bounding box center [224, 198] width 24 height 9
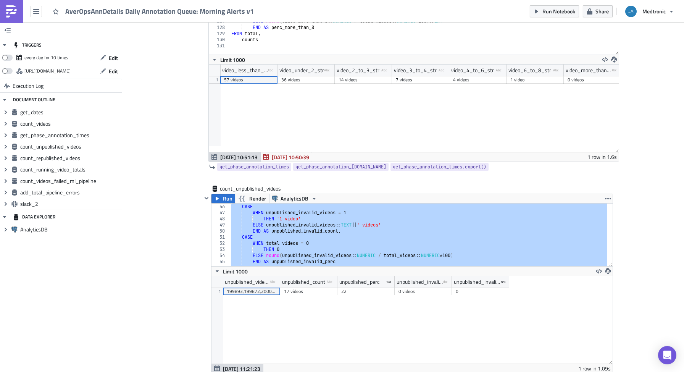
scroll to position [291, 0]
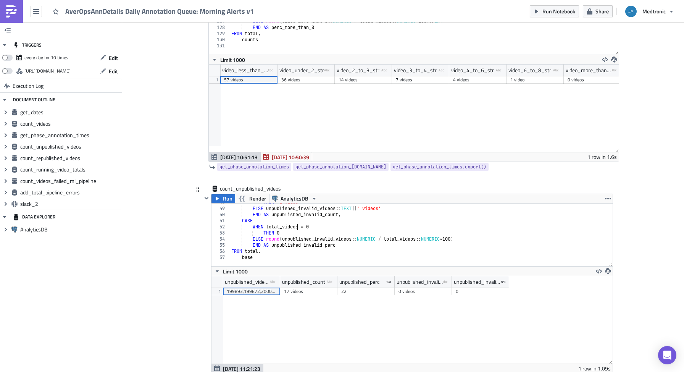
click at [294, 225] on div "THEN '1 video' ELSE unpublished_invalid_videos :: TEXT || ' videos' END AS unpu…" at bounding box center [435, 233] width 410 height 69
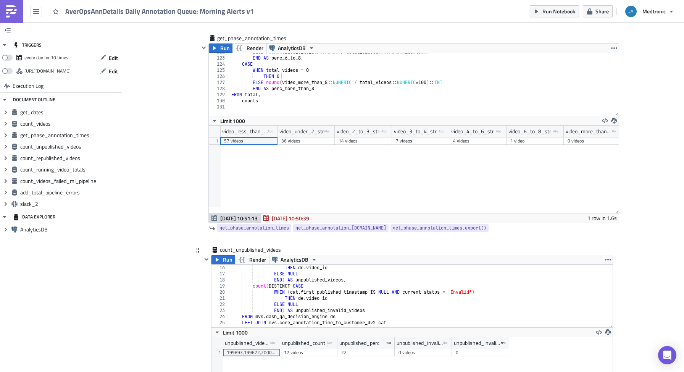
scroll to position [46, 0]
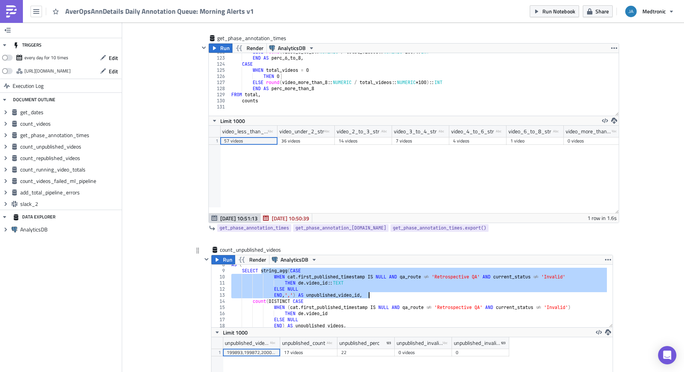
drag, startPoint x: 259, startPoint y: 270, endPoint x: 375, endPoint y: 296, distance: 118.9
click at [375, 296] on div "AS ( SELECT string_agg ( CASE WHEN cat . first_published_timestamp IS NULL AND …" at bounding box center [435, 296] width 410 height 69
type textarea "ELSE NULL END, ',') AS unpublished_video_id,"
click at [608, 258] on icon "button" at bounding box center [608, 260] width 6 height 6
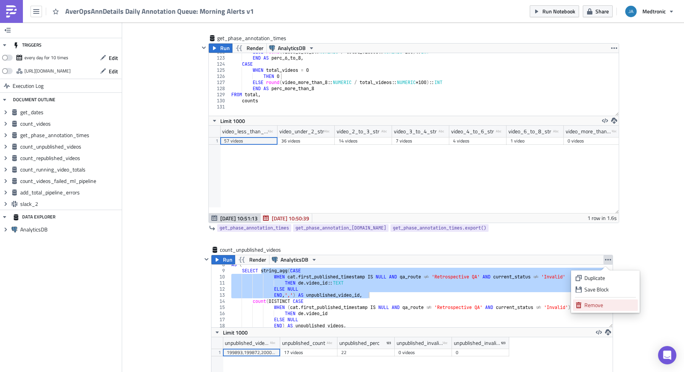
click at [592, 304] on div "Remove" at bounding box center [610, 305] width 51 height 8
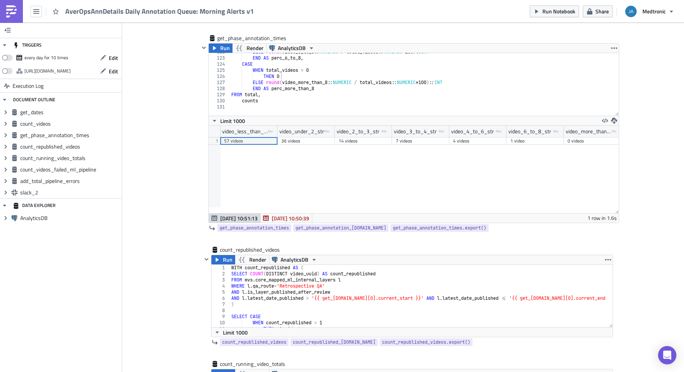
click at [643, 280] on div "Cover Image aver-reporting Execution Log AverOpsAnnDetails Daily Annotation Que…" at bounding box center [403, 353] width 562 height 1966
click at [295, 299] on div "WITH count_republished AS ( SELECT COUNT ( DISTINCT video_uuid ) AS count_repub…" at bounding box center [421, 299] width 382 height 69
click at [302, 281] on div "WITH count_republished AS ( SELECT COUNT ( DISTINCT video_uuid ) AS count_repub…" at bounding box center [421, 299] width 382 height 69
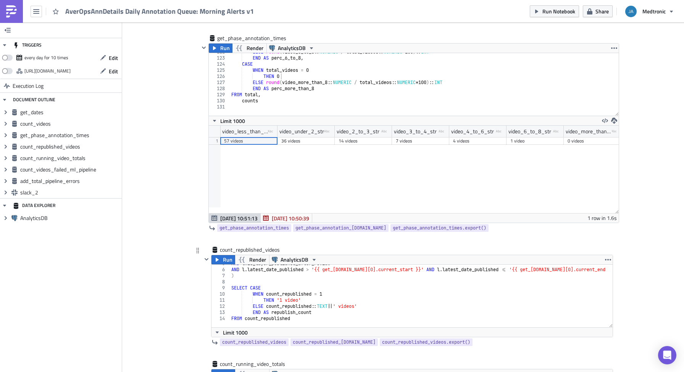
scroll to position [0, 0]
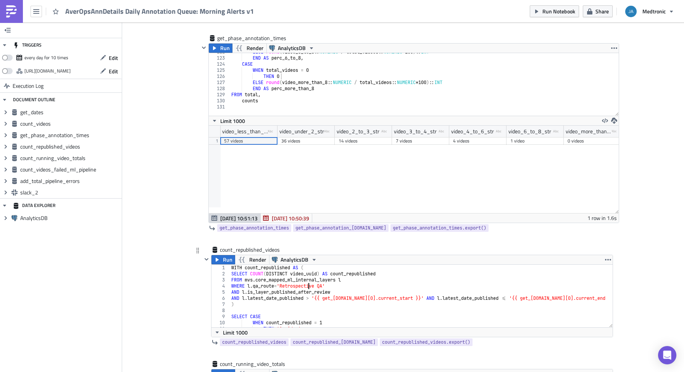
click at [305, 288] on div "WITH count_republished AS ( SELECT COUNT ( DISTINCT video_uuid ) AS count_repub…" at bounding box center [421, 299] width 382 height 69
click at [311, 294] on div "WITH count_republished AS ( SELECT COUNT ( DISTINCT video_uuid ) AS count_repub…" at bounding box center [421, 299] width 382 height 69
click at [332, 290] on div "WITH count_republished AS ( SELECT COUNT ( DISTINCT video_uuid ) AS count_repub…" at bounding box center [421, 299] width 382 height 69
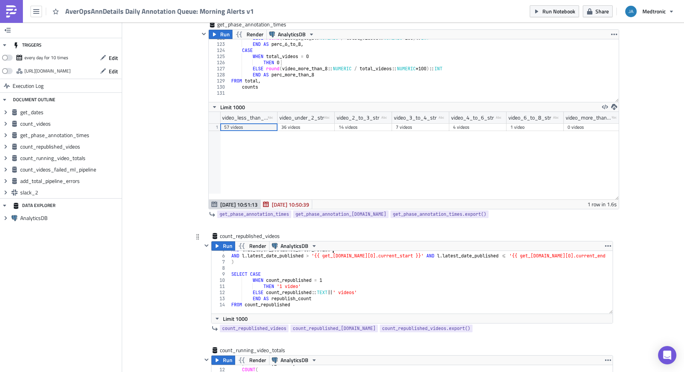
scroll to position [683, 0]
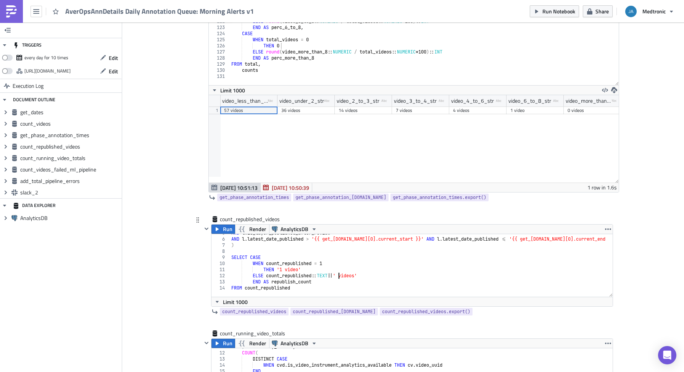
click at [337, 274] on div "AND l . is_layer_published_after_review AND l . latest_date_published > '{{ get…" at bounding box center [421, 264] width 382 height 69
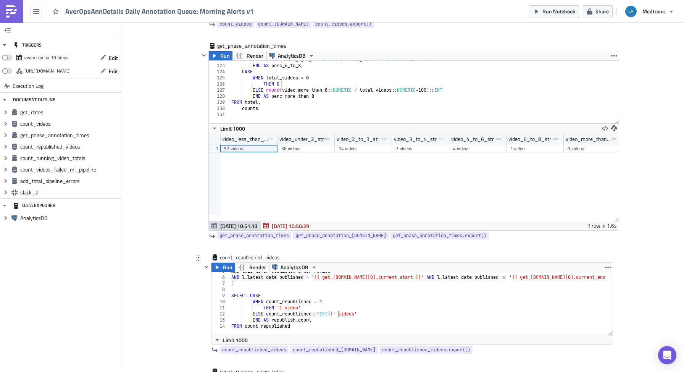
scroll to position [622, 0]
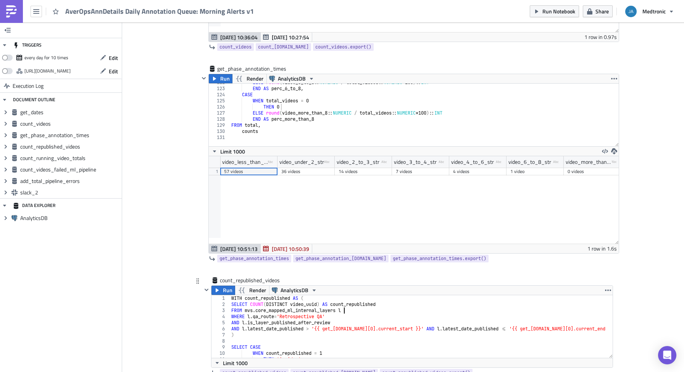
click at [354, 312] on div "WITH count_republished AS ( SELECT COUNT ( DISTINCT video_uuid ) AS count_repub…" at bounding box center [421, 329] width 382 height 69
click at [347, 320] on div "WITH count_republished AS ( SELECT COUNT ( DISTINCT video_uuid ) AS count_repub…" at bounding box center [421, 329] width 382 height 69
type textarea "AND [DOMAIN_NAME]_layer_published_after_review"
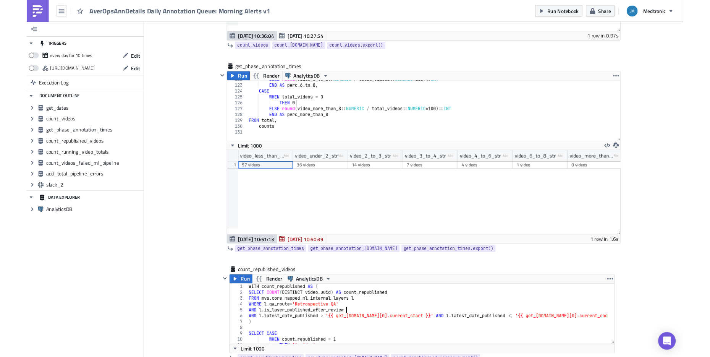
scroll to position [990, 0]
